Goal: Task Accomplishment & Management: Complete application form

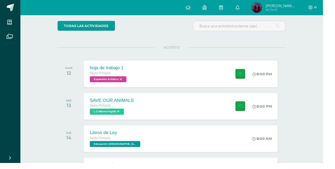
scroll to position [42, 0]
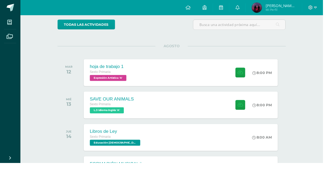
click at [106, 109] on span "Sexto Primaria" at bounding box center [104, 108] width 22 height 4
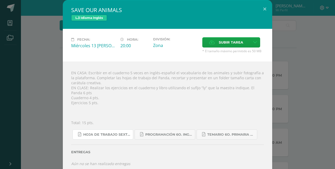
click at [113, 136] on span "Hoja de trabajo SEXTO1.pdf" at bounding box center [106, 134] width 47 height 4
click at [263, 9] on button at bounding box center [264, 9] width 15 height 18
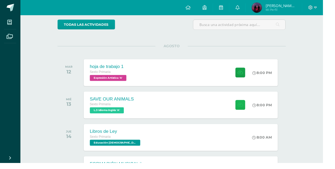
click at [252, 109] on icon at bounding box center [250, 108] width 6 height 4
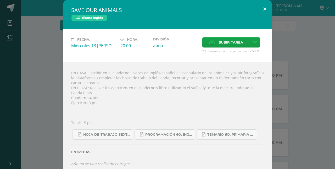
click at [264, 7] on button at bounding box center [264, 9] width 15 height 18
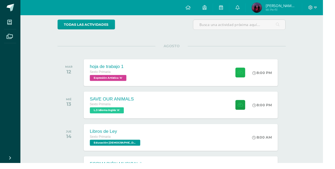
click at [246, 78] on button at bounding box center [249, 75] width 10 height 10
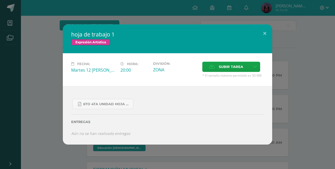
click at [245, 65] on label "Subir tarea" at bounding box center [226, 67] width 48 height 10
click at [0, 0] on input "Subir tarea" at bounding box center [0, 0] width 0 height 0
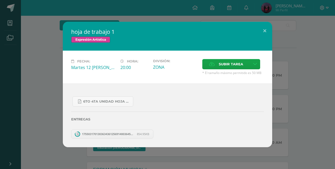
click at [237, 67] on span "Subir tarea" at bounding box center [231, 64] width 24 height 10
click at [0, 0] on input "Subir tarea" at bounding box center [0, 0] width 0 height 0
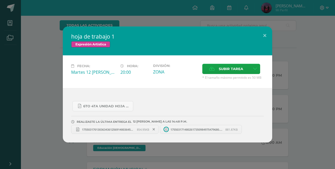
click at [246, 70] on label "Subir tarea" at bounding box center [226, 69] width 48 height 10
click at [0, 0] on input "Subir tarea" at bounding box center [0, 0] width 0 height 0
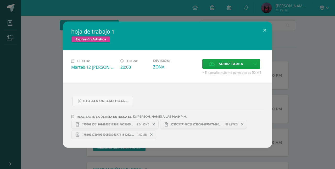
click at [245, 64] on label "Subir tarea" at bounding box center [226, 64] width 48 height 10
click at [0, 0] on input "Subir tarea" at bounding box center [0, 0] width 0 height 0
click at [244, 64] on label "Subir tarea" at bounding box center [226, 64] width 48 height 10
click at [0, 0] on input "Subir tarea" at bounding box center [0, 0] width 0 height 0
click at [264, 31] on button at bounding box center [264, 30] width 15 height 18
